Goal: Communication & Community: Answer question/provide support

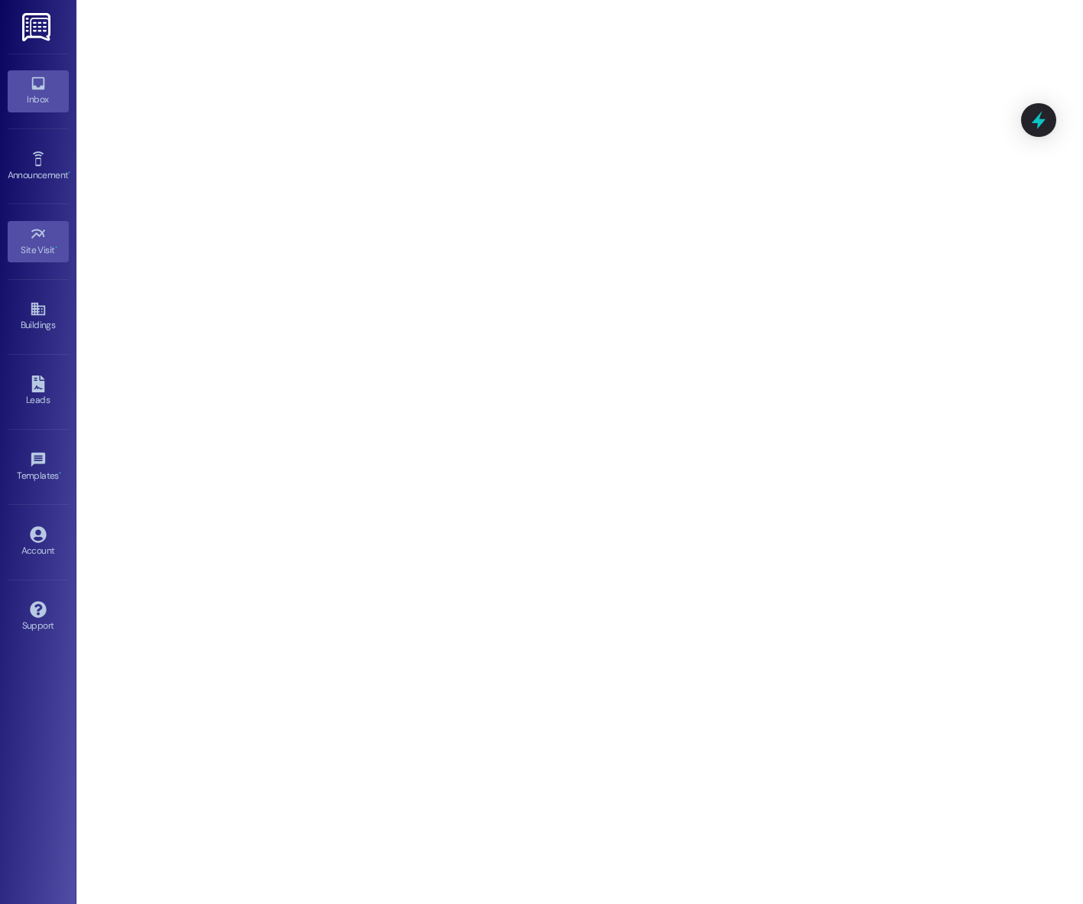
click at [32, 105] on div "Inbox" at bounding box center [38, 99] width 76 height 15
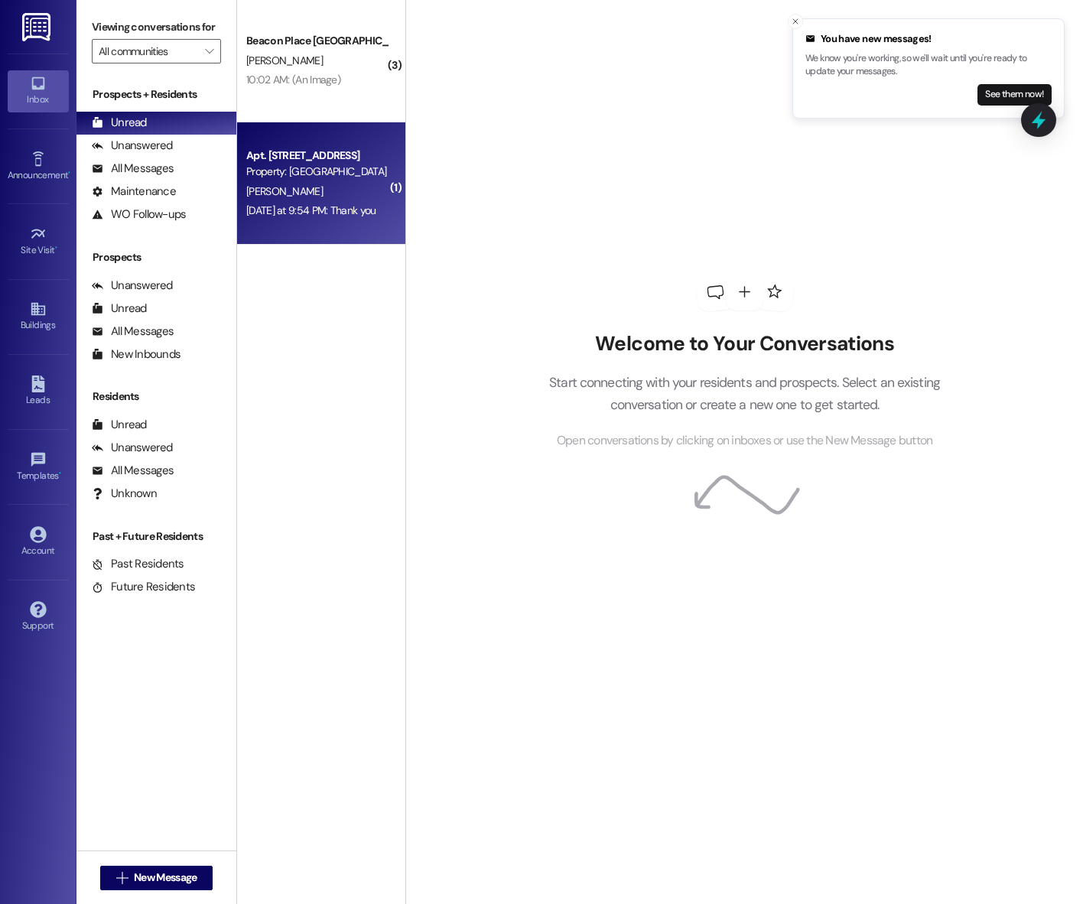
click at [293, 182] on div "[PERSON_NAME]" at bounding box center [317, 191] width 145 height 19
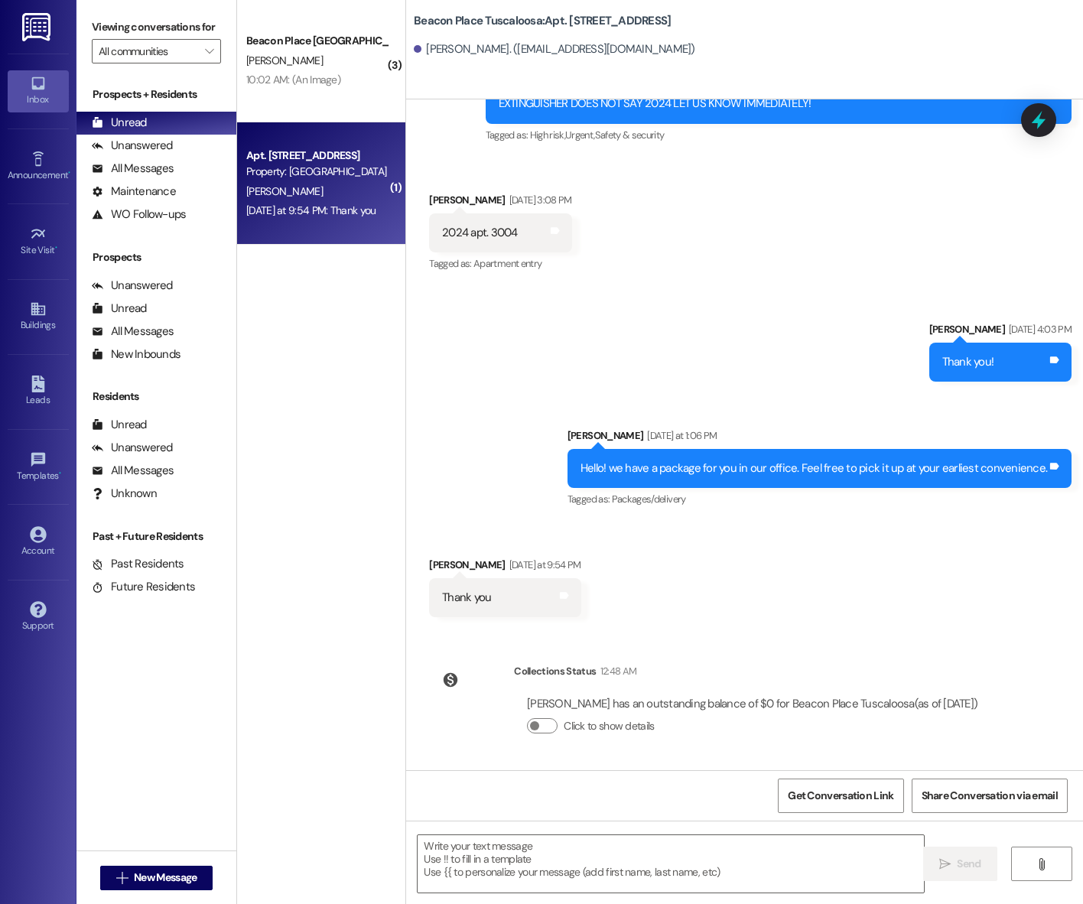
scroll to position [59963, 0]
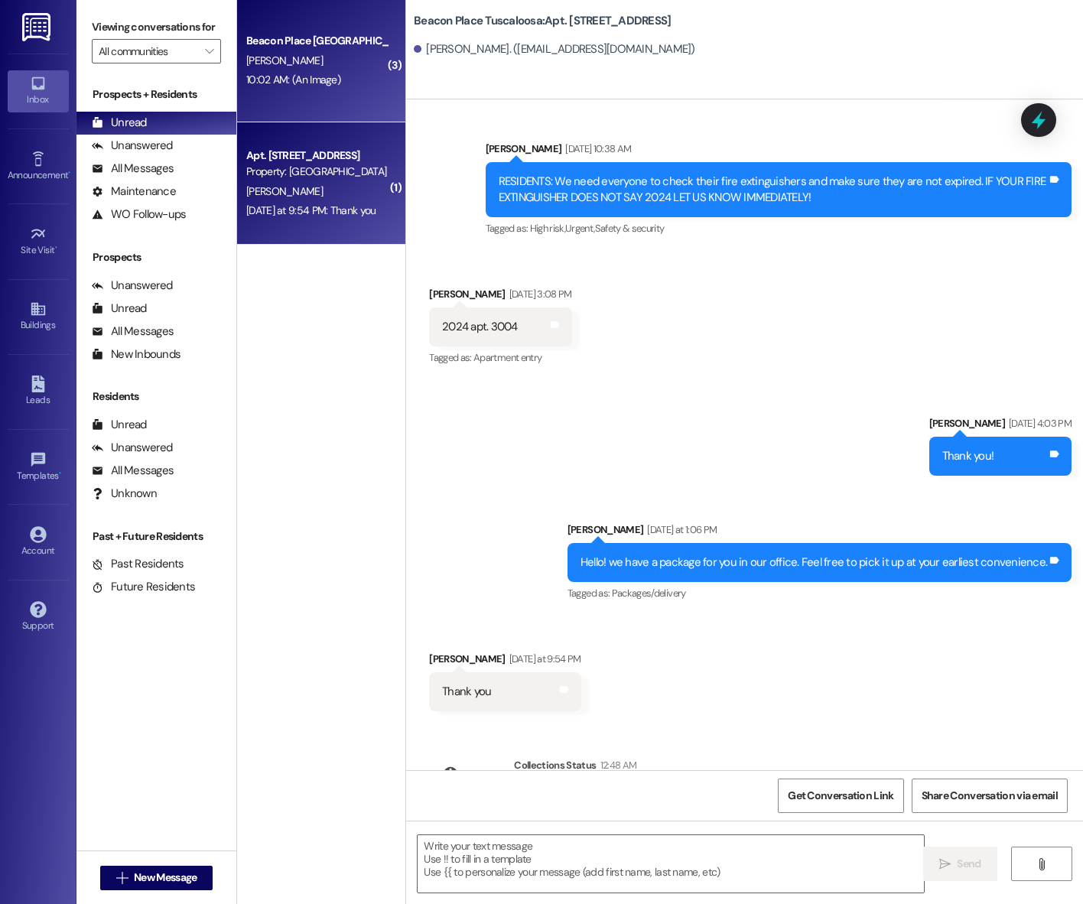
click at [330, 83] on div "10:02 AM: (An Image) 10:02 AM: (An Image)" at bounding box center [293, 80] width 94 height 14
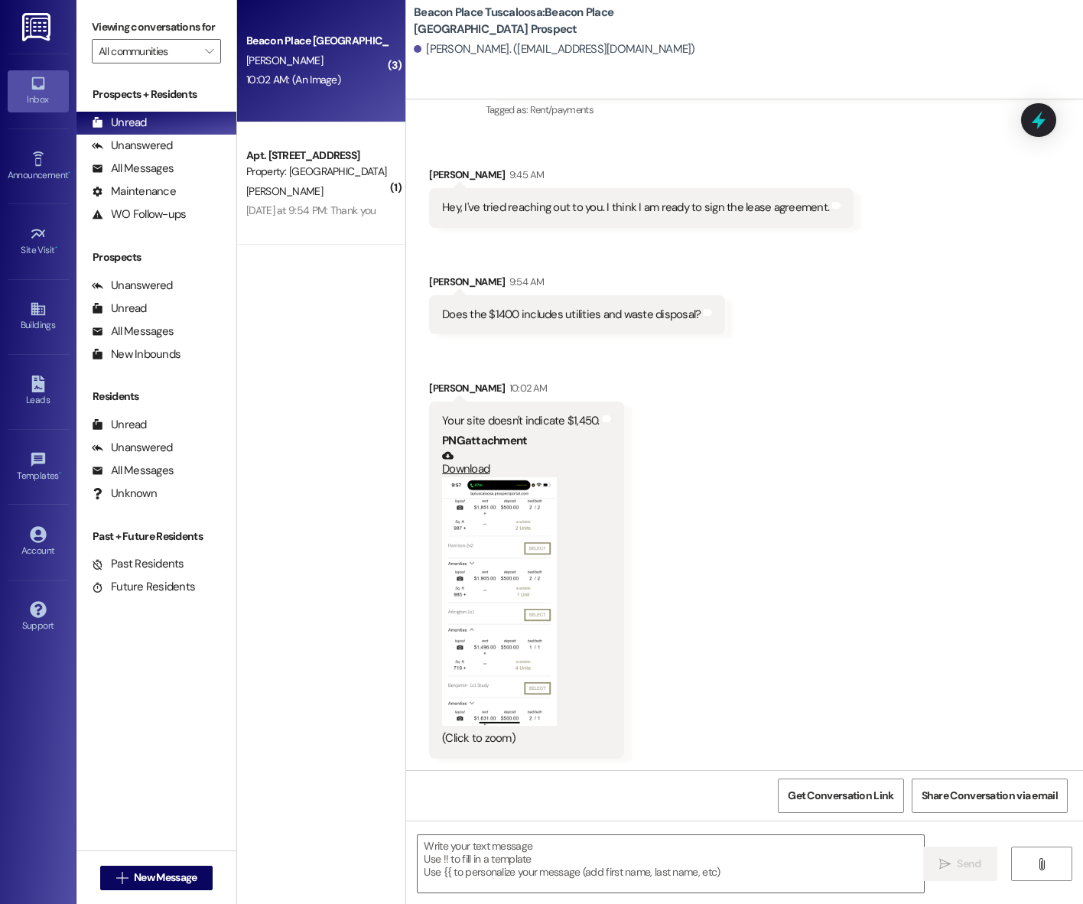
scroll to position [2098, 0]
click at [509, 541] on button "Zoom image" at bounding box center [499, 600] width 115 height 249
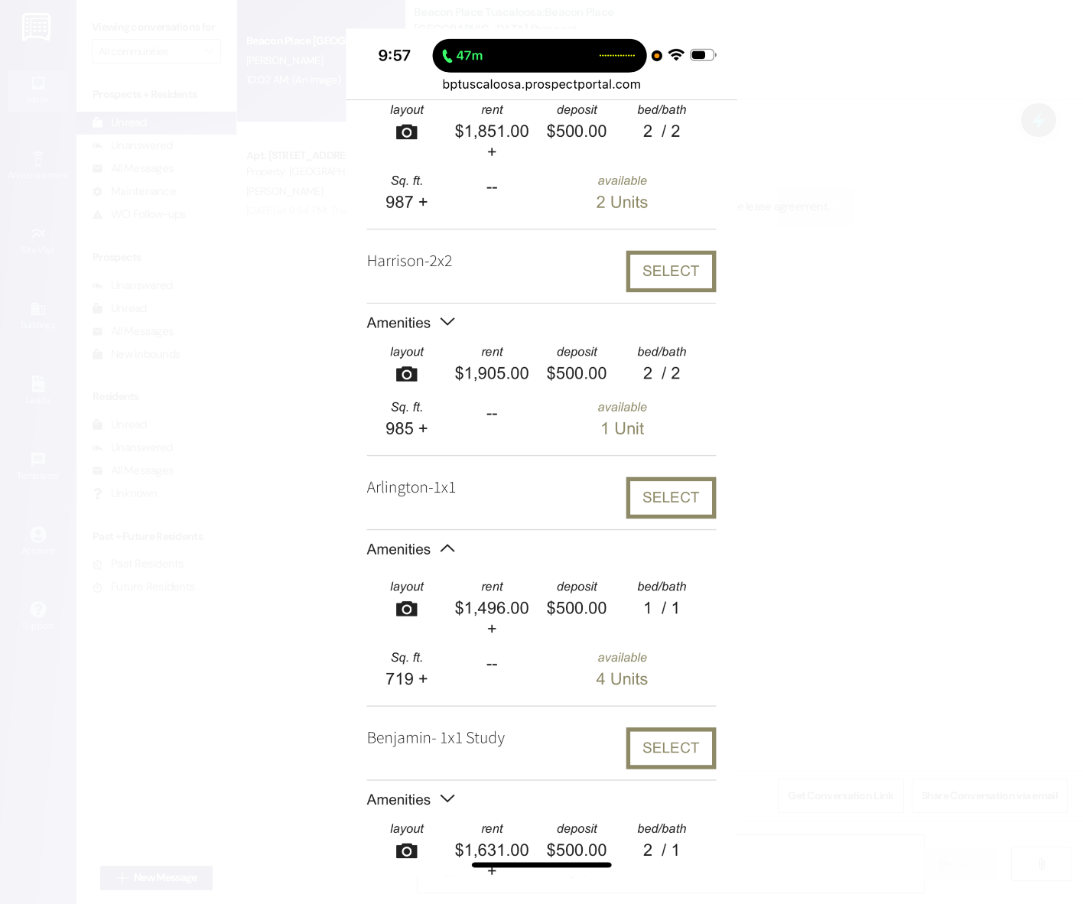
click at [509, 541] on button "Unzoom image" at bounding box center [541, 452] width 1083 height 904
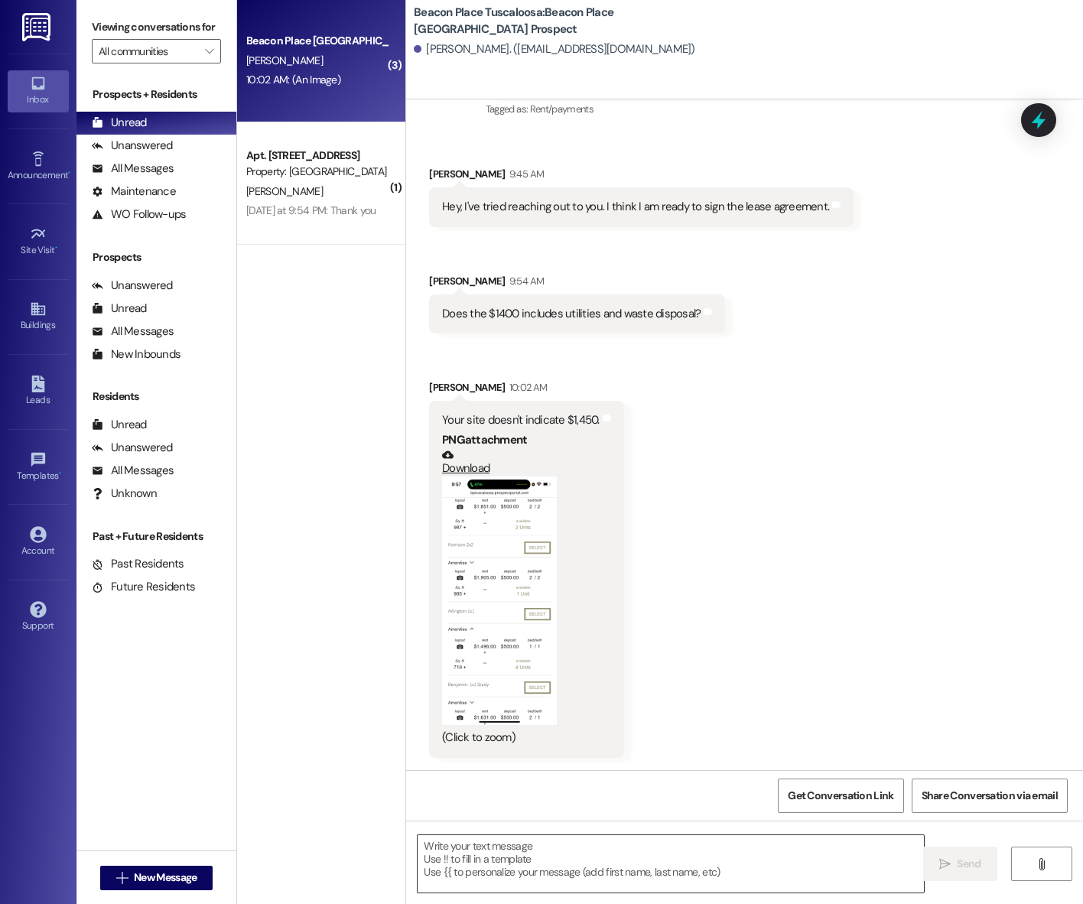
click at [564, 844] on textarea at bounding box center [671, 863] width 506 height 57
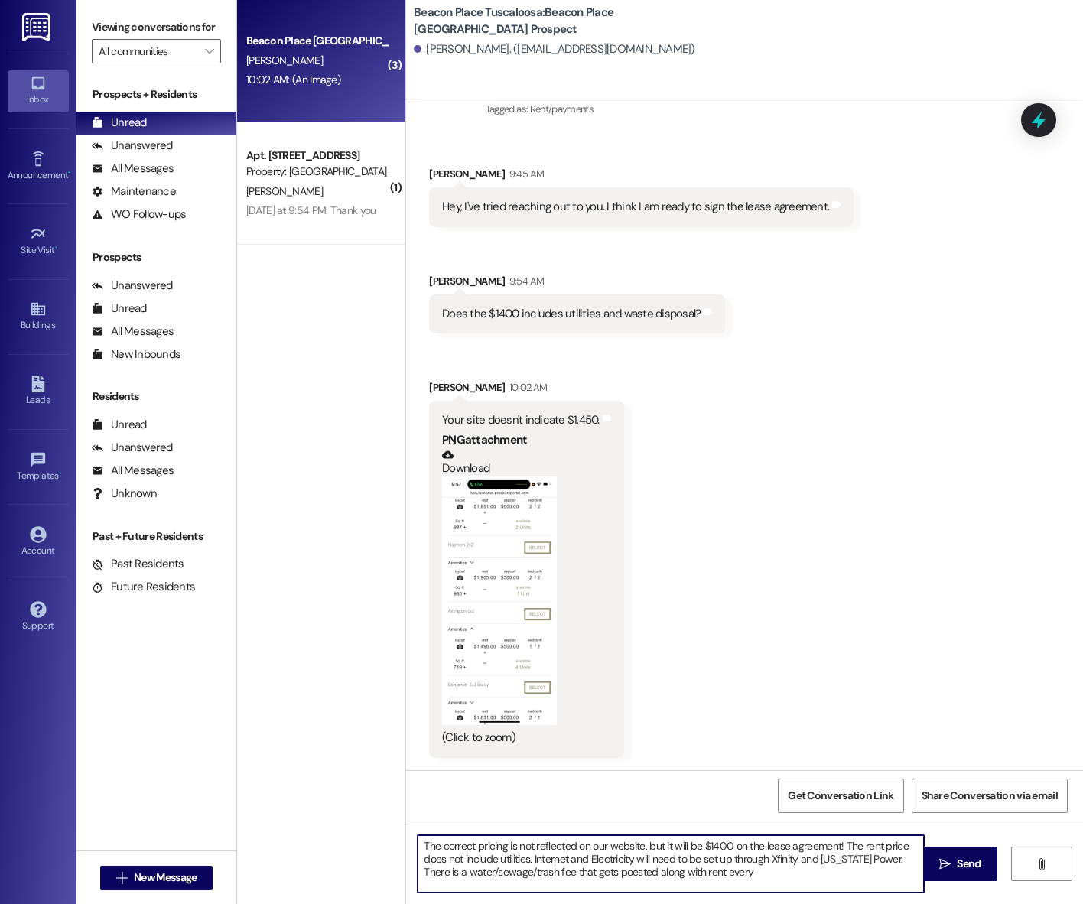
click at [600, 872] on textarea "The correct pricing is not reflected on our website, but it will be $1400 on th…" at bounding box center [671, 863] width 506 height 57
click at [717, 870] on textarea "The correct pricing is not reflected on our website, but it will be $1400 on th…" at bounding box center [671, 863] width 506 height 57
click at [883, 857] on textarea "The correct pricing is not reflected on our website, but it will be $1400 on th…" at bounding box center [671, 863] width 506 height 57
click at [519, 879] on textarea "The correct pricing is not reflected on our website, but it will be $1400 on th…" at bounding box center [671, 863] width 506 height 57
type textarea "The correct pricing is not reflected on our website, but it will be $1400 on th…"
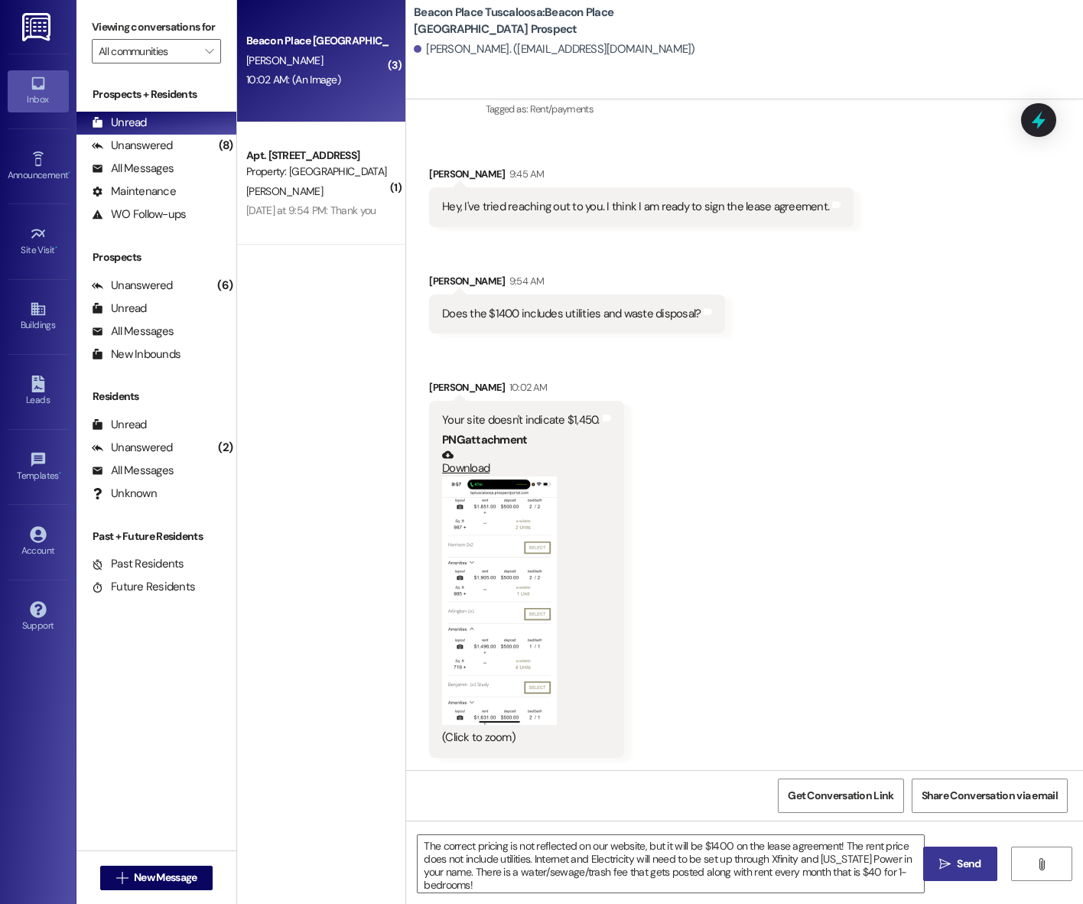
click at [939, 860] on icon "" at bounding box center [944, 864] width 11 height 12
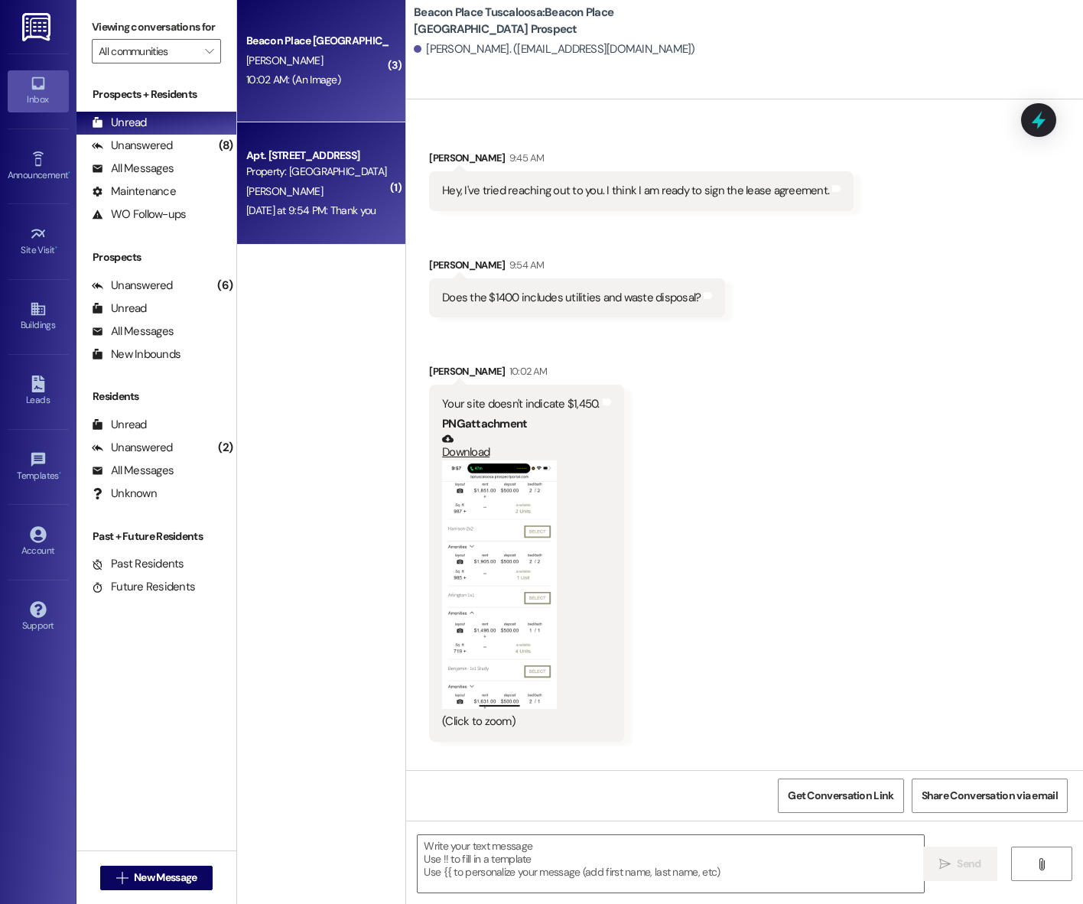
click at [323, 174] on div "Property: [GEOGRAPHIC_DATA] [GEOGRAPHIC_DATA]" at bounding box center [316, 172] width 141 height 16
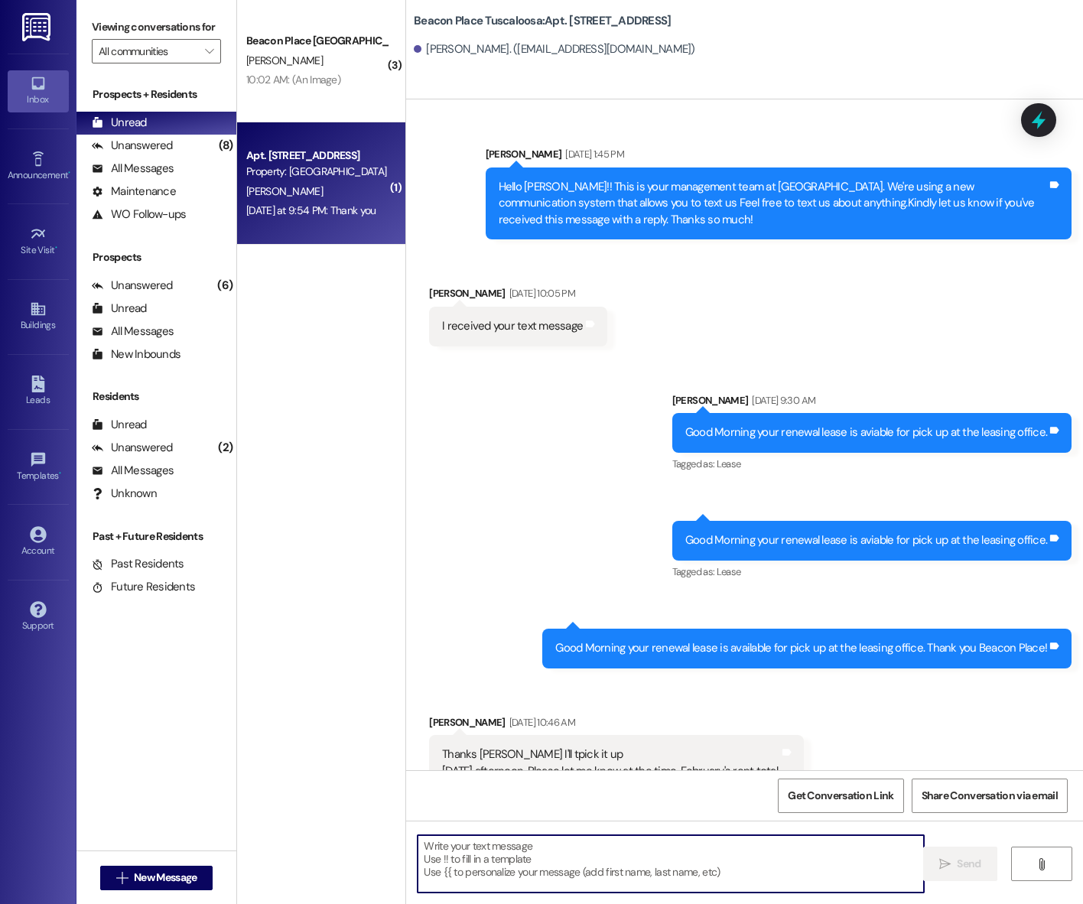
scroll to position [59963, 0]
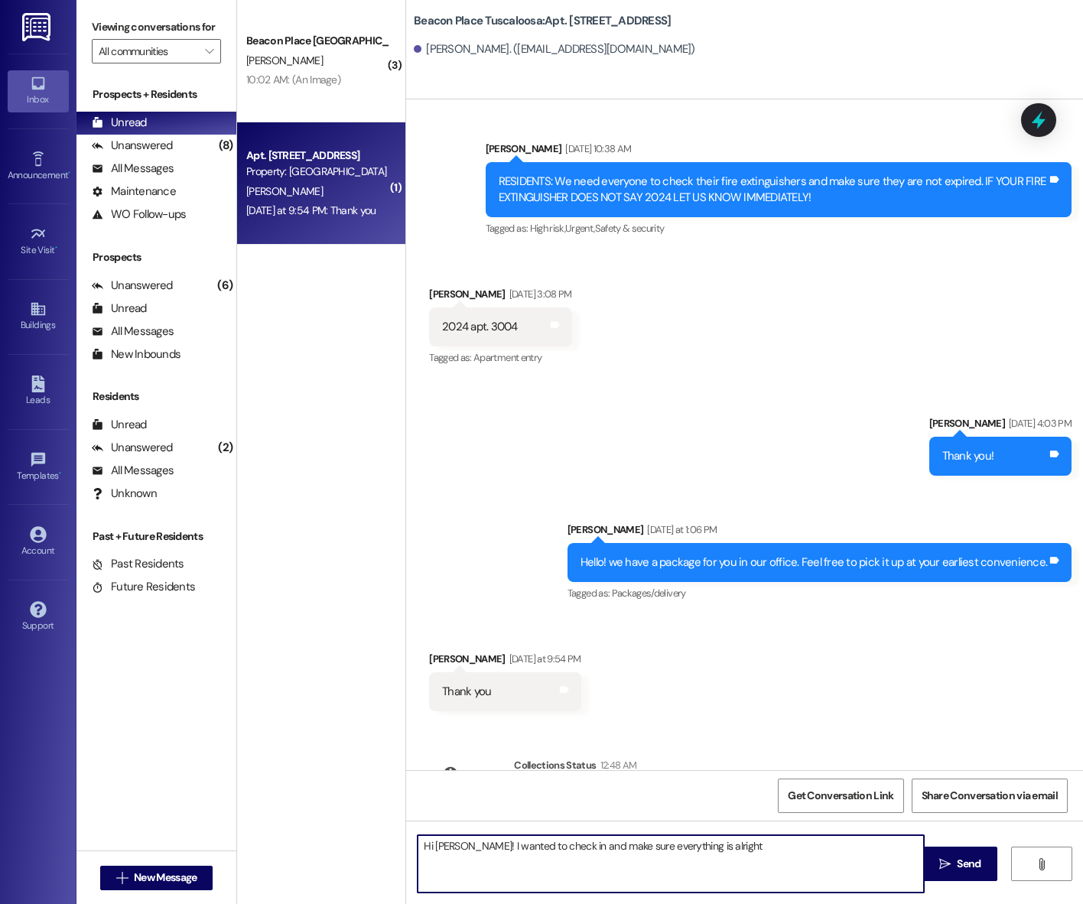
type textarea "Hi [PERSON_NAME]! I wanted to check in and make sure everything is alright?"
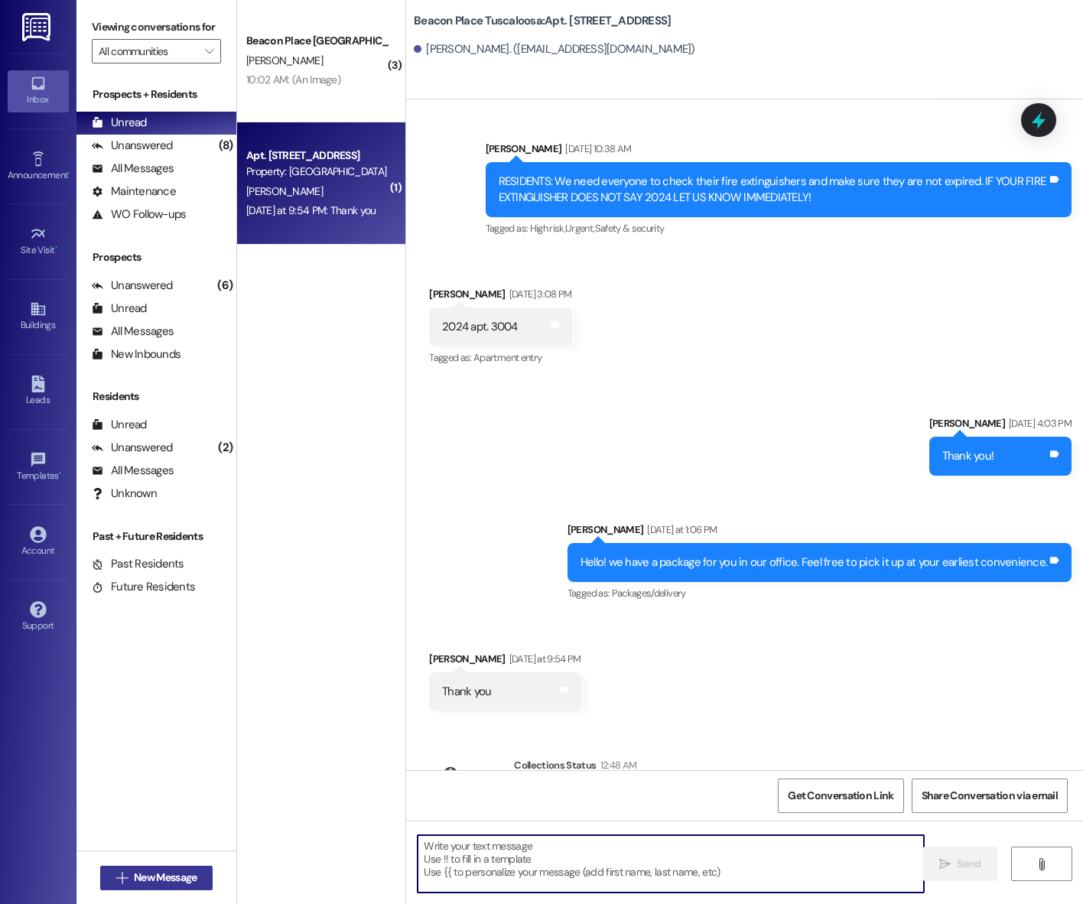
scroll to position [59821, 0]
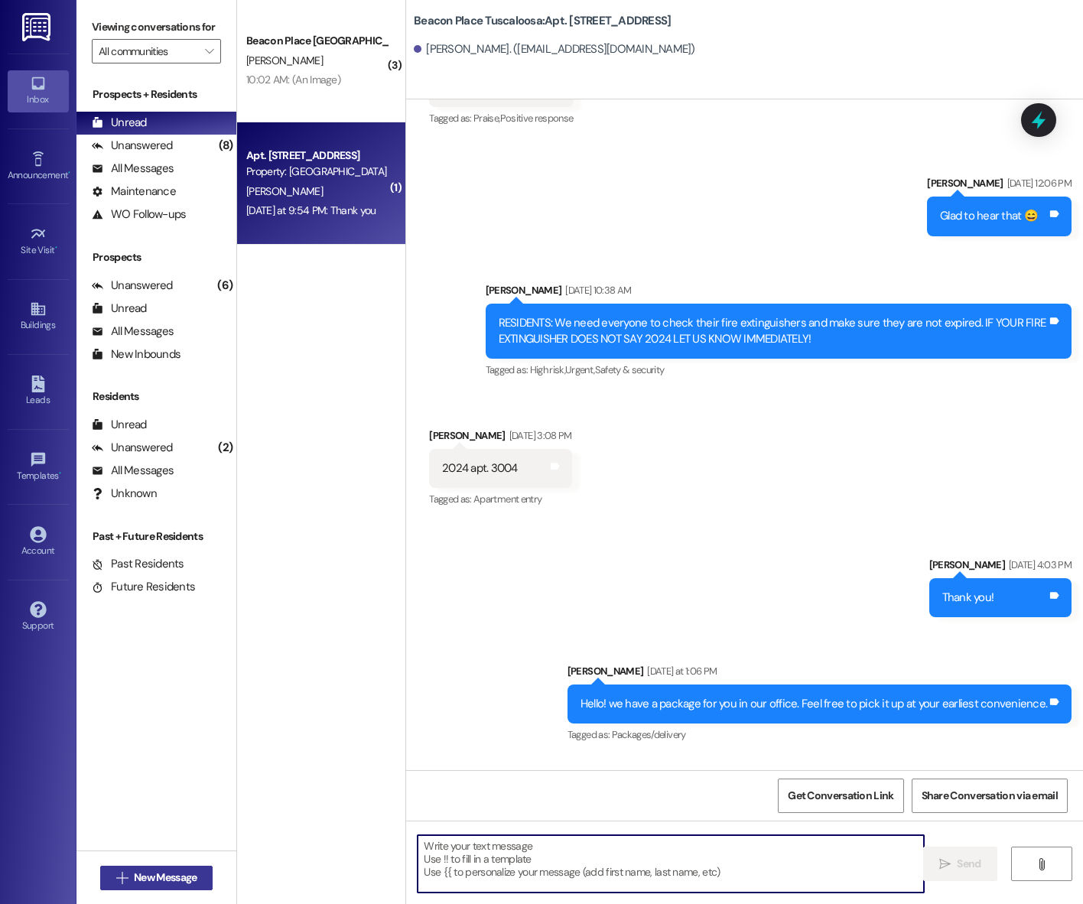
click at [165, 875] on span "New Message" at bounding box center [165, 878] width 63 height 16
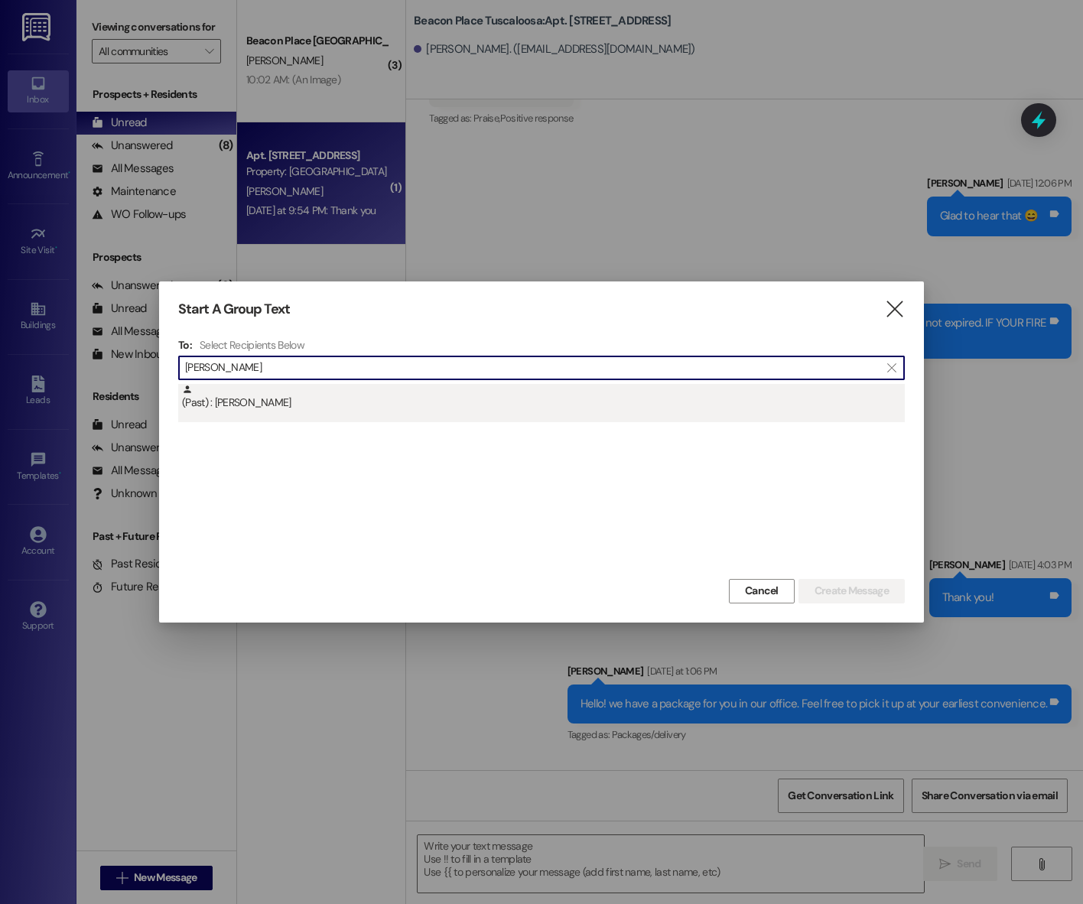
type input "[PERSON_NAME]"
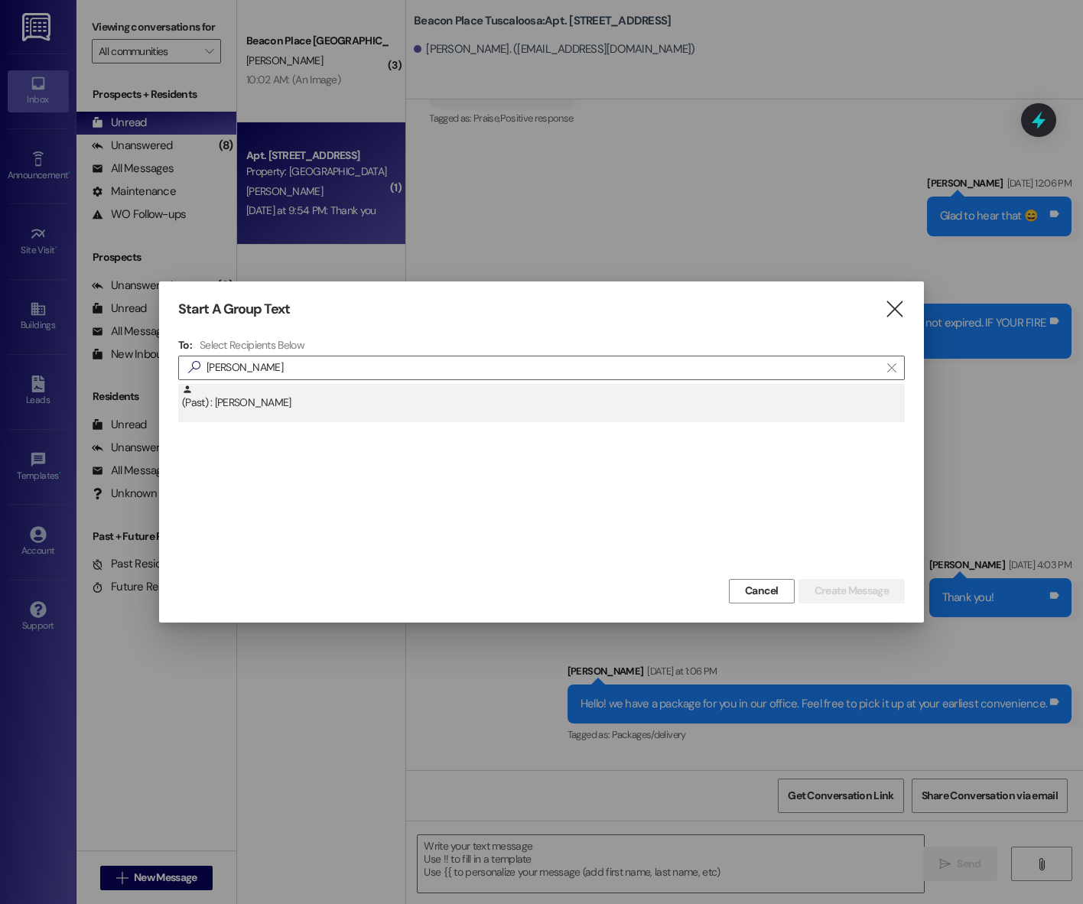
click at [347, 408] on div "(Past) : [PERSON_NAME]" at bounding box center [543, 397] width 723 height 27
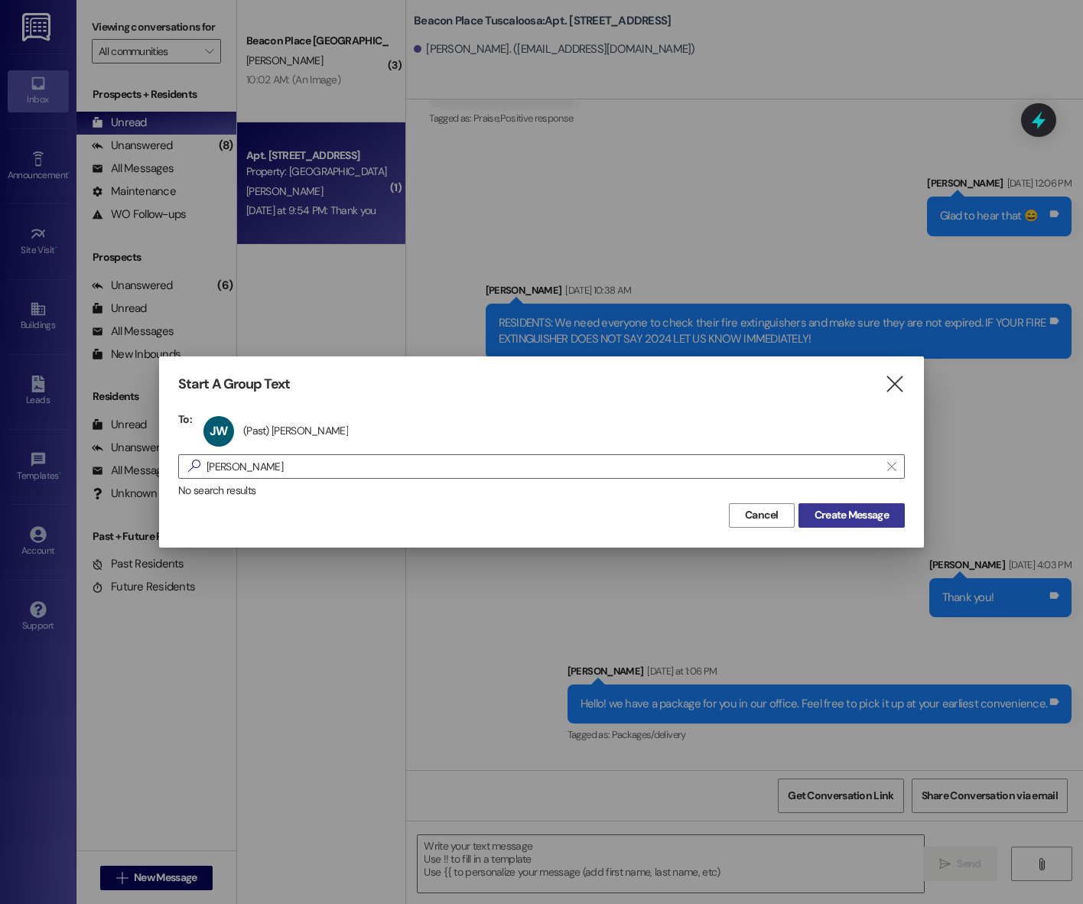
click at [858, 507] on span "Create Message" at bounding box center [851, 515] width 74 height 16
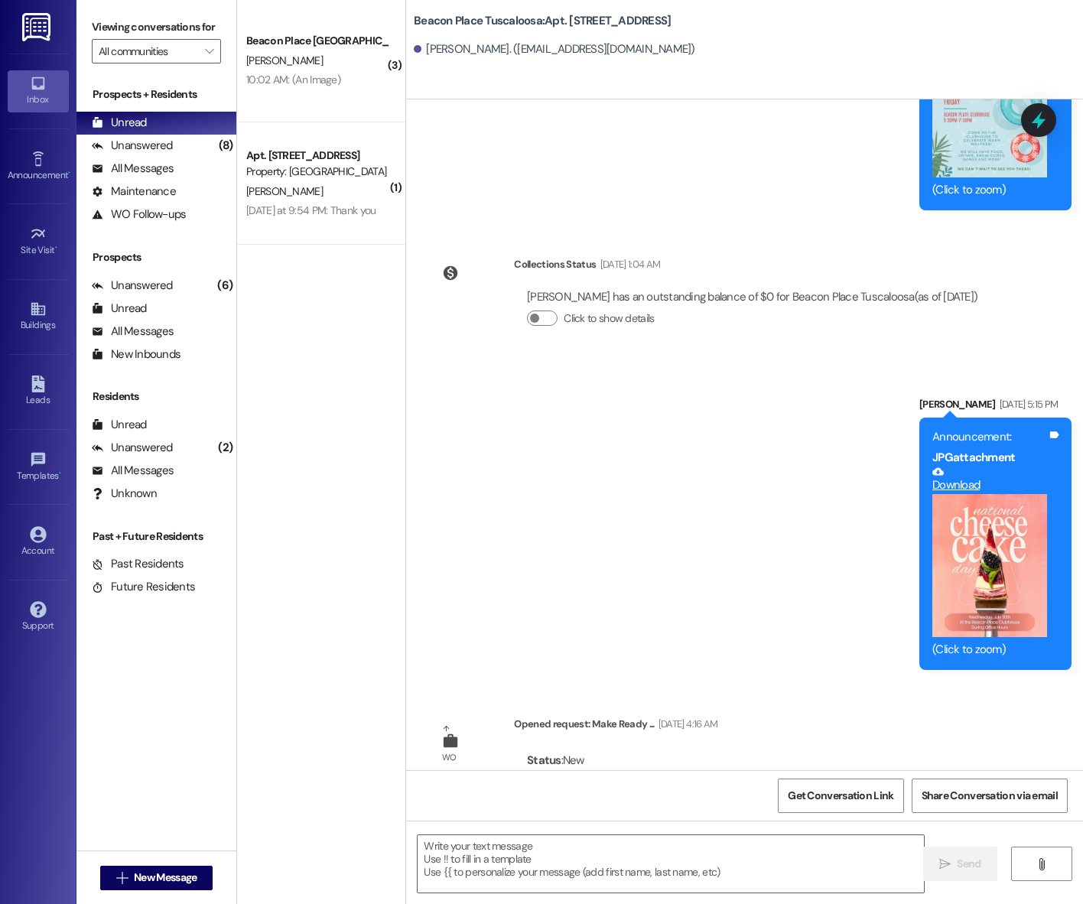
scroll to position [27076, 0]
drag, startPoint x: 544, startPoint y: 851, endPoint x: 551, endPoint y: 831, distance: 21.0
click at [544, 851] on textarea at bounding box center [671, 863] width 506 height 57
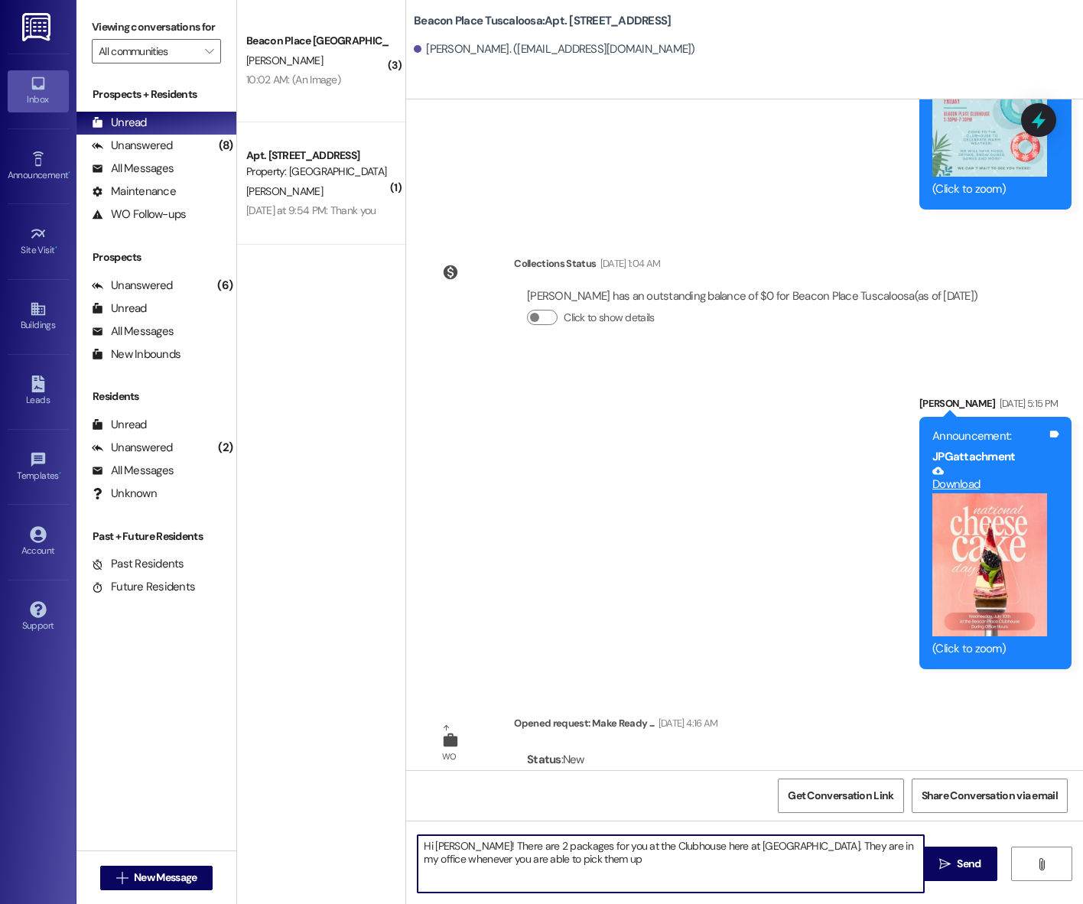
type textarea "Hi [PERSON_NAME]! There are 2 packages for you at the Clubhouse here at [GEOGRA…"
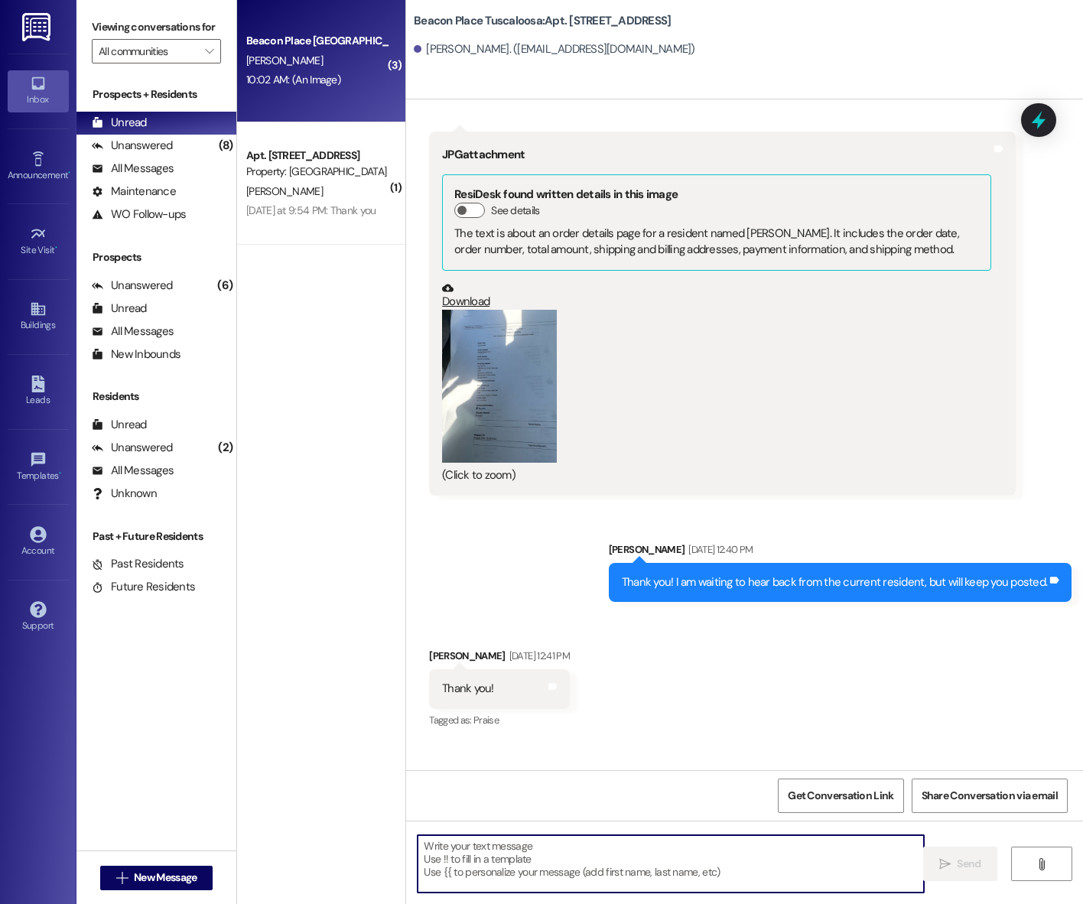
scroll to position [16937, 0]
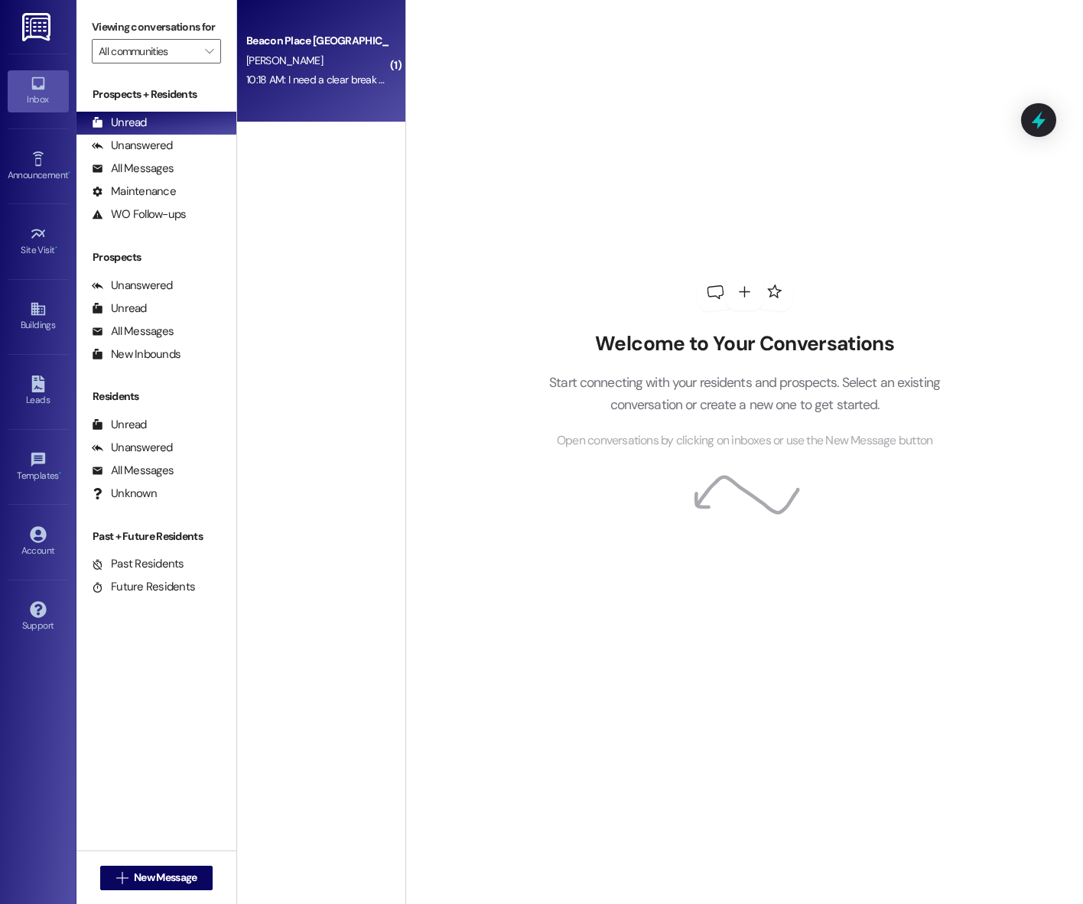
click at [317, 89] on div "10:18 AM: I need a clear break down of the base price. At the other location th…" at bounding box center [317, 79] width 145 height 19
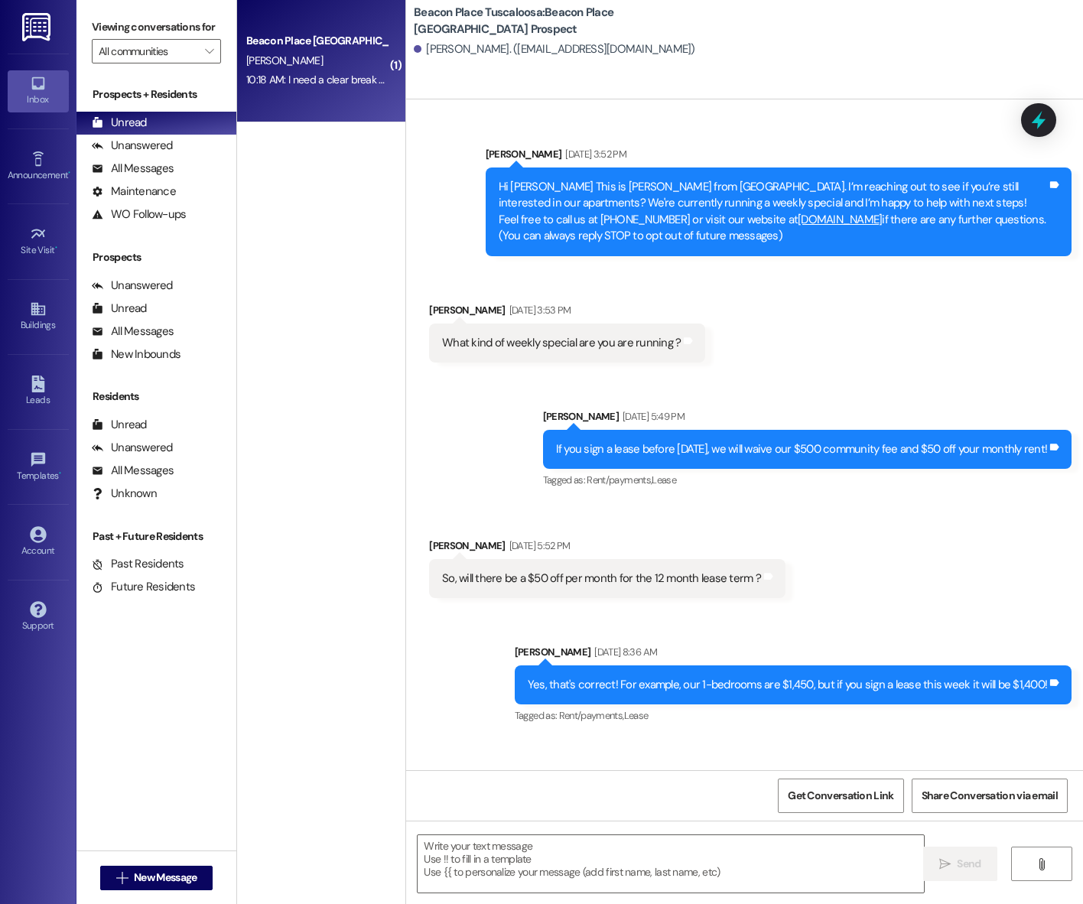
scroll to position [2553, 0]
